Goal: Task Accomplishment & Management: Manage account settings

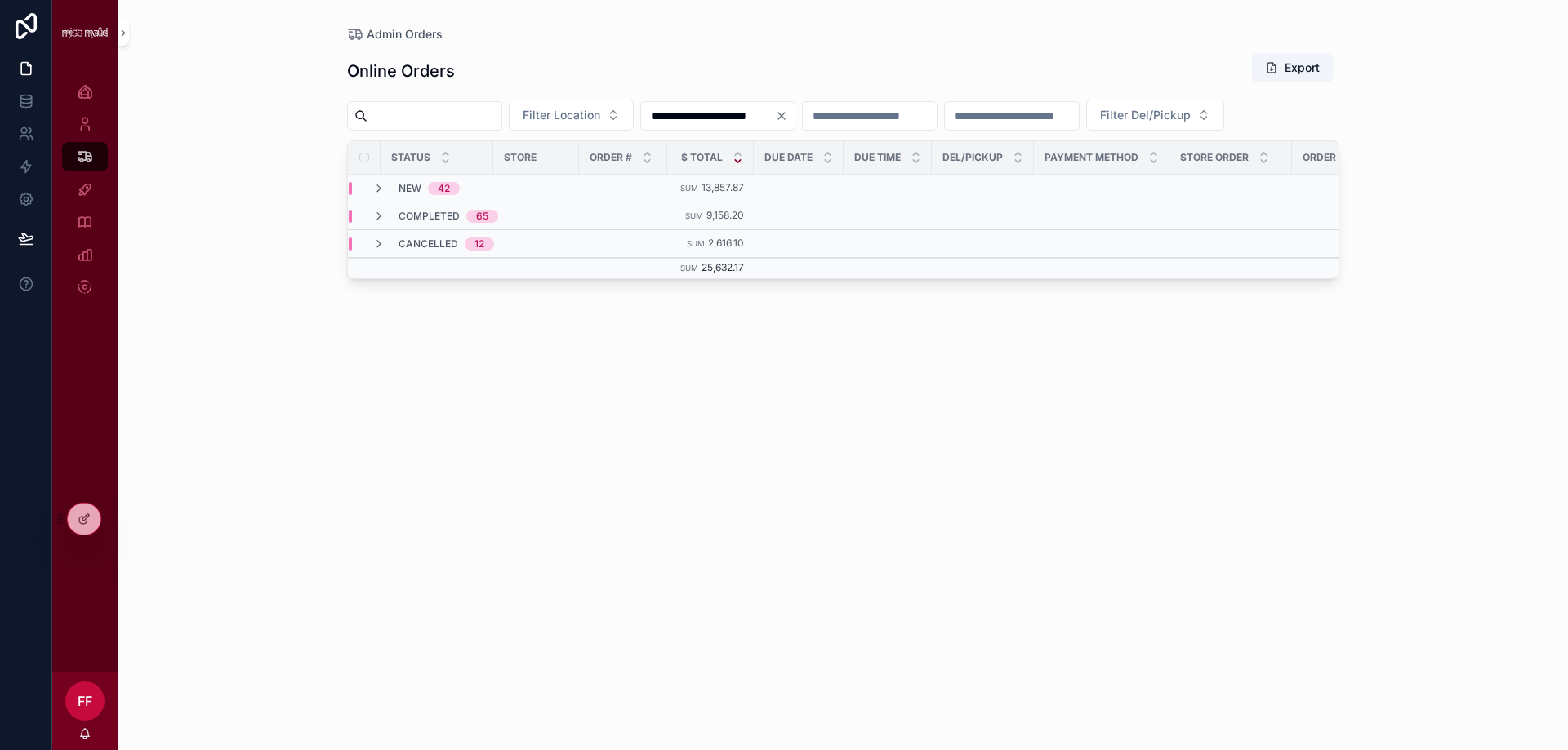
click at [253, 142] on div "**********" at bounding box center [842, 375] width 1450 height 750
click at [896, 430] on div "**********" at bounding box center [843, 387] width 992 height 689
click at [381, 195] on icon "scrollable content" at bounding box center [379, 189] width 13 height 13
